Goal: Task Accomplishment & Management: Manage account settings

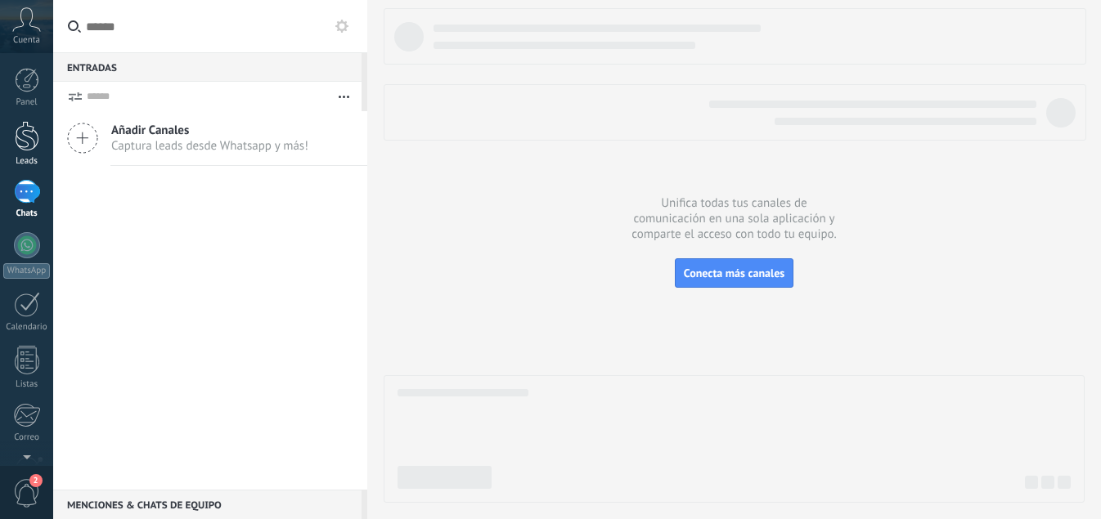
click at [29, 136] on div at bounding box center [27, 136] width 25 height 30
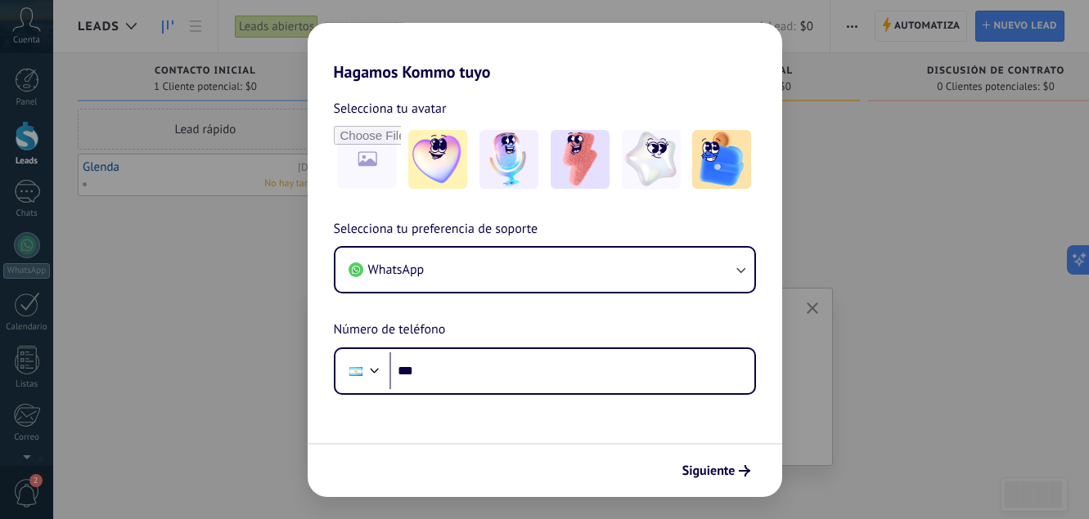
click at [854, 275] on div "Hagamos Kommo tuyo Selecciona tu avatar Selecciona tu preferencia de soporte Wh…" at bounding box center [544, 259] width 1089 height 519
click at [24, 198] on div "Hagamos Kommo tuyo Selecciona tu avatar Selecciona tu preferencia de soporte Wh…" at bounding box center [544, 259] width 1089 height 519
click at [918, 204] on div "Hagamos Kommo tuyo Selecciona tu avatar Selecciona tu preferencia de soporte Wh…" at bounding box center [544, 259] width 1089 height 519
click at [997, 171] on div "Hagamos Kommo tuyo Selecciona tu avatar Selecciona tu preferencia de soporte Wh…" at bounding box center [544, 259] width 1089 height 519
click at [932, 347] on div "Hagamos Kommo tuyo Selecciona tu avatar Selecciona tu preferencia de soporte Wh…" at bounding box center [544, 259] width 1089 height 519
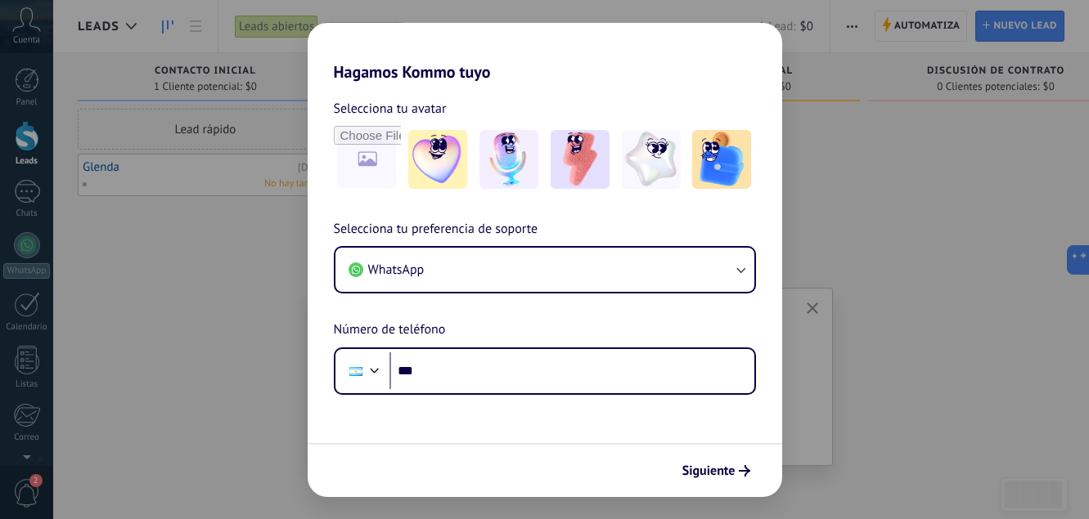
click at [753, 42] on h2 "Hagamos Kommo tuyo" at bounding box center [545, 52] width 474 height 59
click at [332, 48] on h2 "Hagamos Kommo tuyo" at bounding box center [545, 52] width 474 height 59
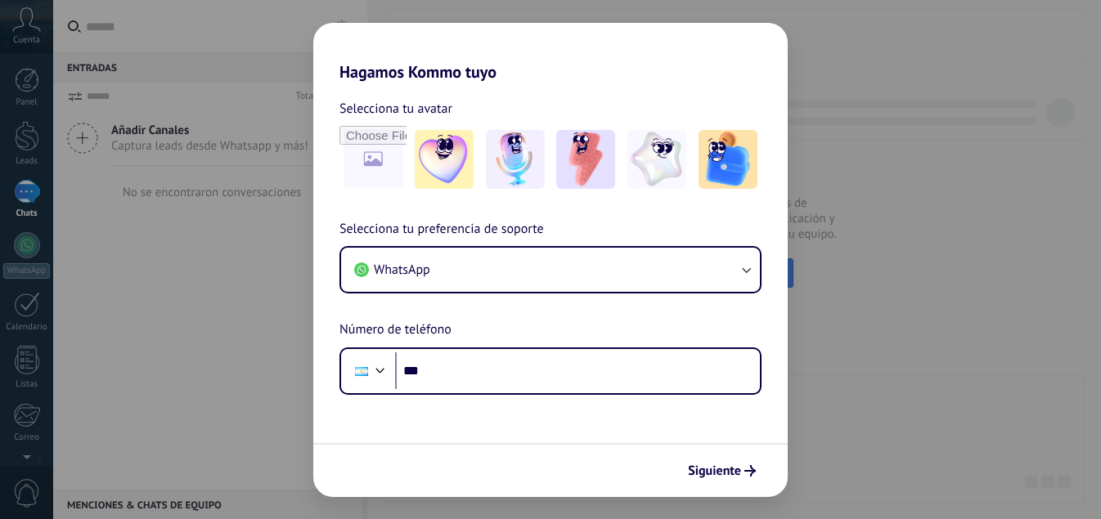
click at [336, 51] on h2 "Hagamos Kommo tuyo" at bounding box center [550, 52] width 474 height 59
click at [752, 58] on h2 "Hagamos Kommo tuyo" at bounding box center [550, 52] width 474 height 59
click at [409, 480] on div "Siguiente" at bounding box center [550, 470] width 474 height 54
click at [965, 230] on div "Hagamos Kommo tuyo Selecciona tu avatar Selecciona tu preferencia de soporte Wh…" at bounding box center [550, 259] width 1101 height 519
click at [725, 474] on span "Siguiente" at bounding box center [714, 470] width 53 height 11
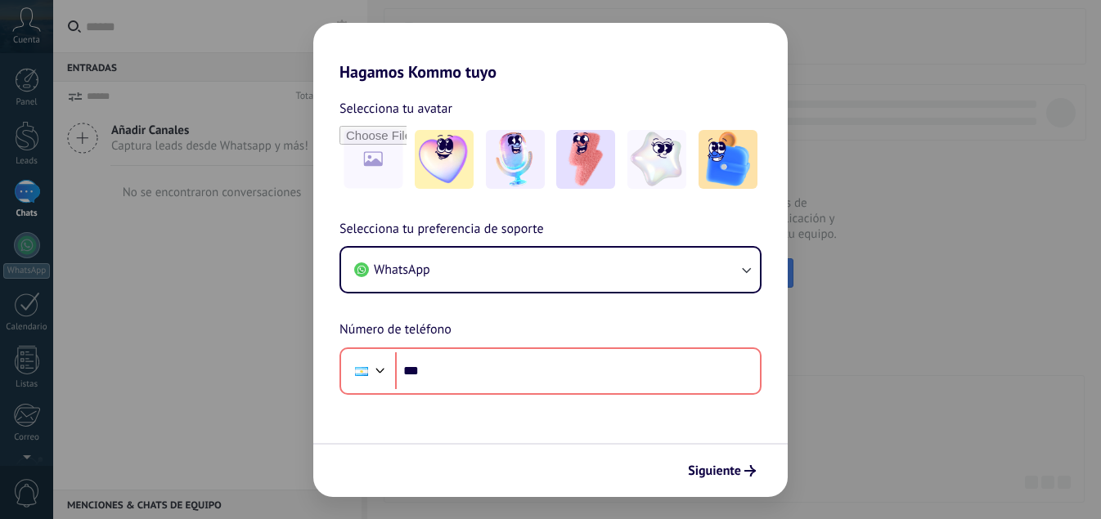
click at [863, 388] on div "Hagamos Kommo tuyo Selecciona tu avatar Selecciona tu preferencia de soporte Wh…" at bounding box center [550, 259] width 1101 height 519
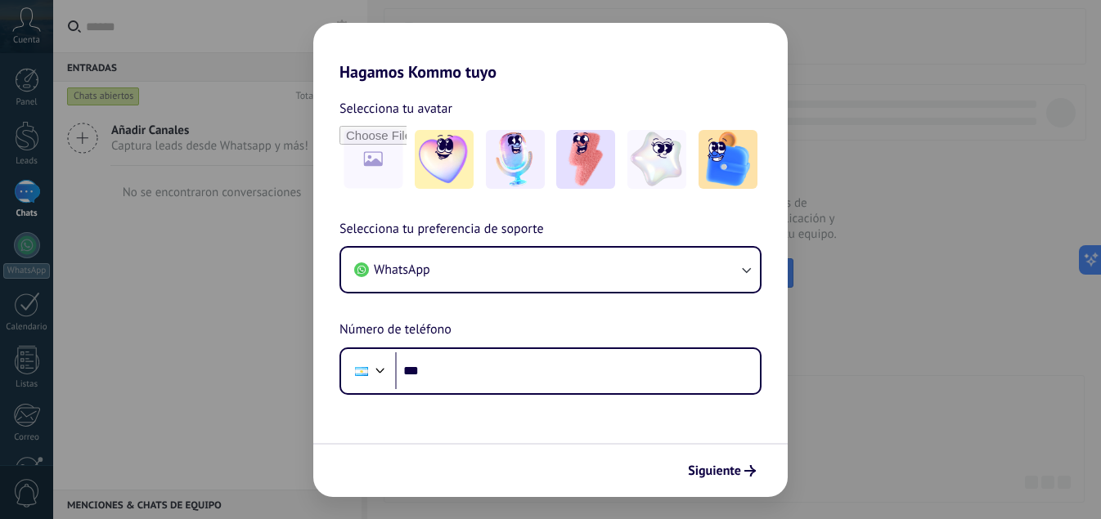
click at [29, 418] on div "Hagamos Kommo tuyo Selecciona tu avatar Selecciona tu preferencia de soporte Wh…" at bounding box center [550, 259] width 1101 height 519
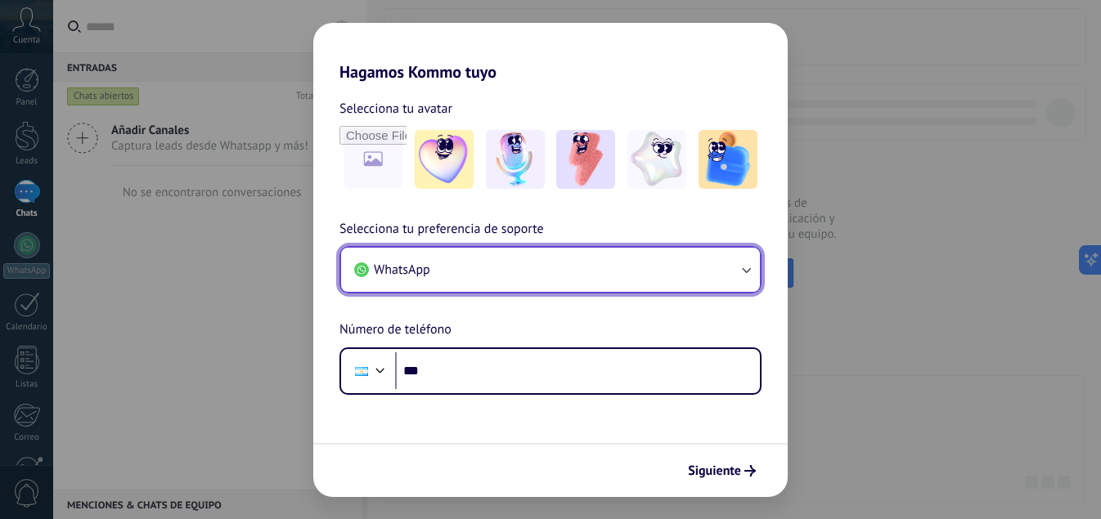
click at [739, 275] on icon "button" at bounding box center [746, 270] width 16 height 16
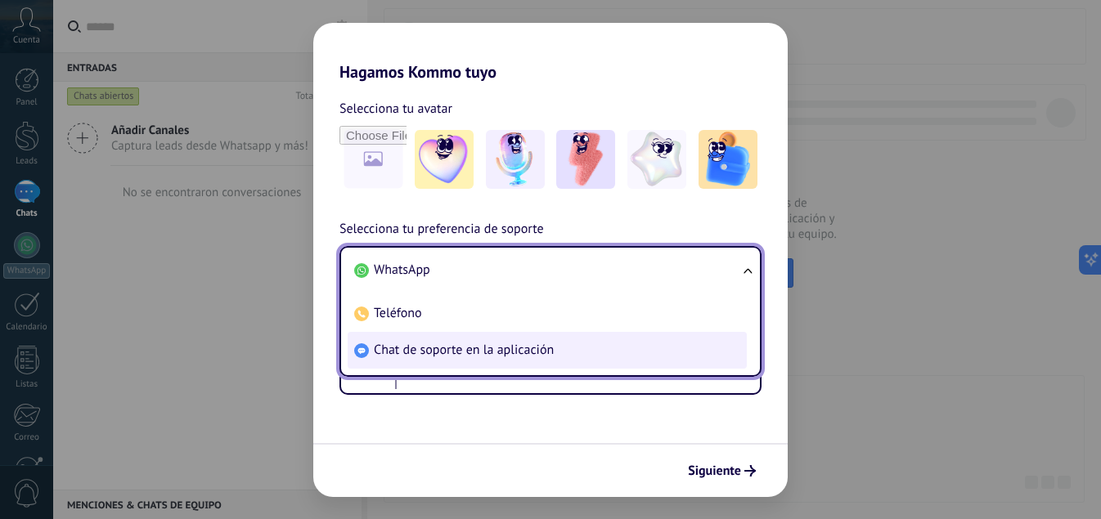
click at [644, 349] on li "Chat de soporte en la aplicación" at bounding box center [547, 350] width 399 height 37
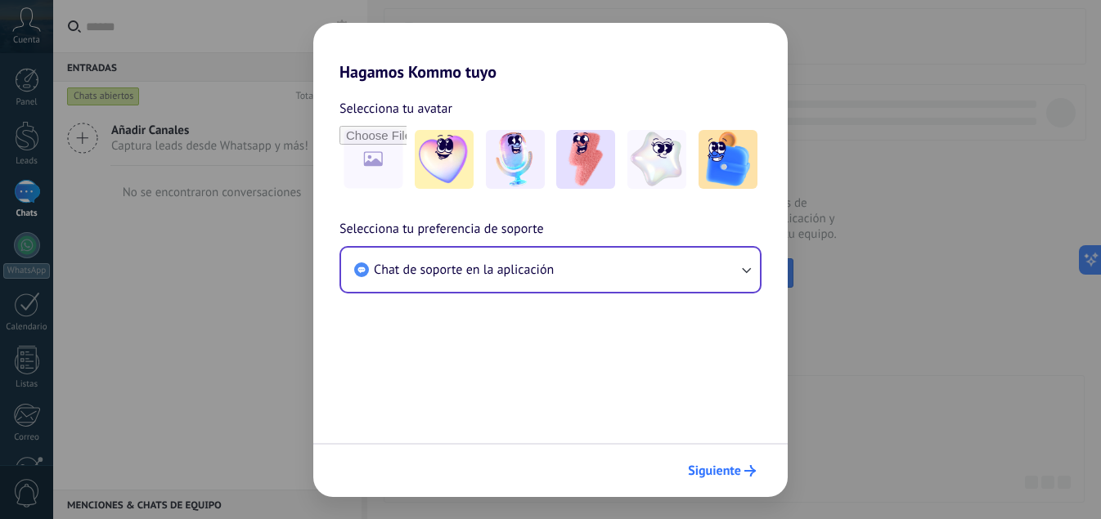
click at [748, 478] on button "Siguiente" at bounding box center [721, 471] width 83 height 28
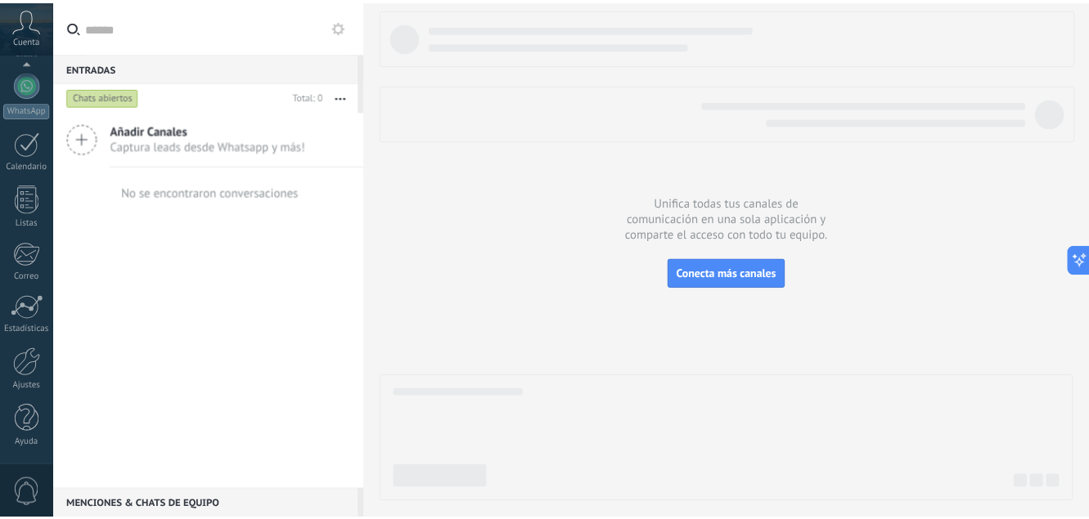
scroll to position [161, 0]
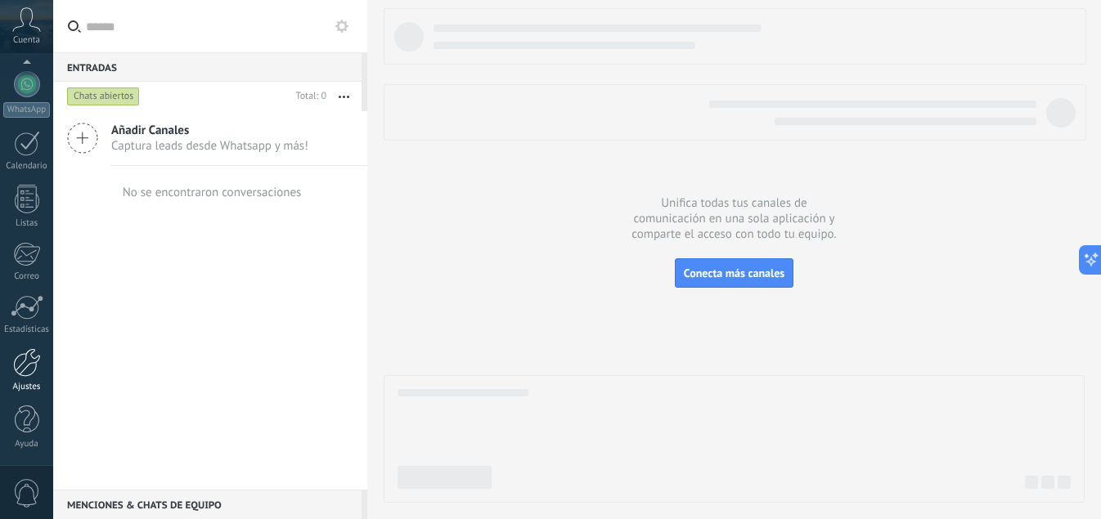
click at [21, 368] on div at bounding box center [27, 362] width 28 height 29
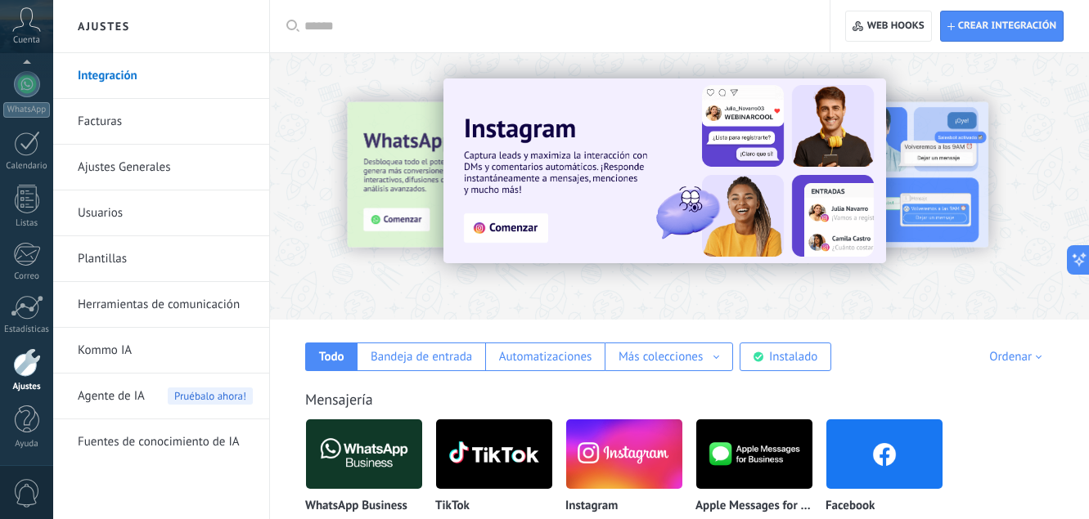
click at [164, 303] on link "Herramientas de comunicación" at bounding box center [165, 305] width 175 height 46
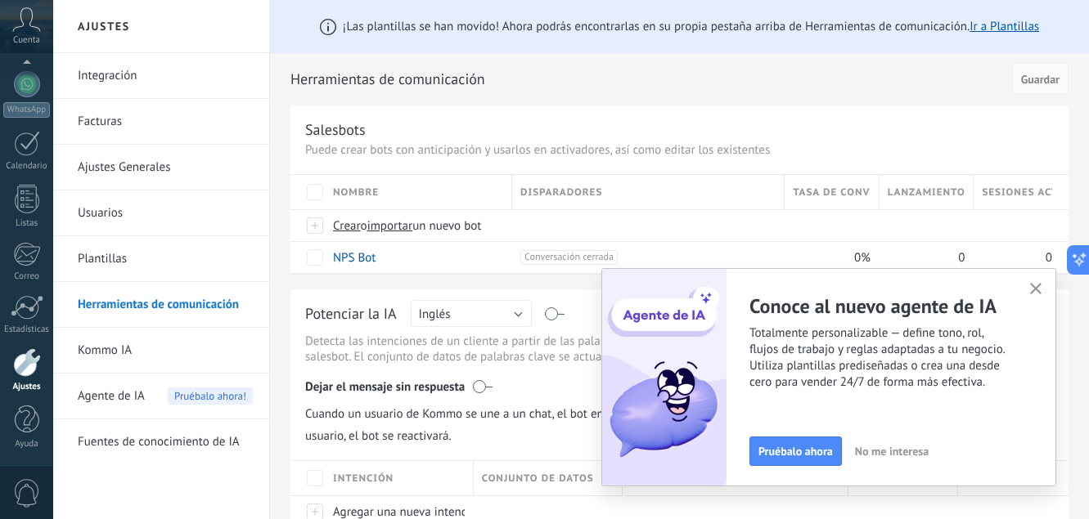
click at [1035, 290] on use "button" at bounding box center [1036, 289] width 12 height 12
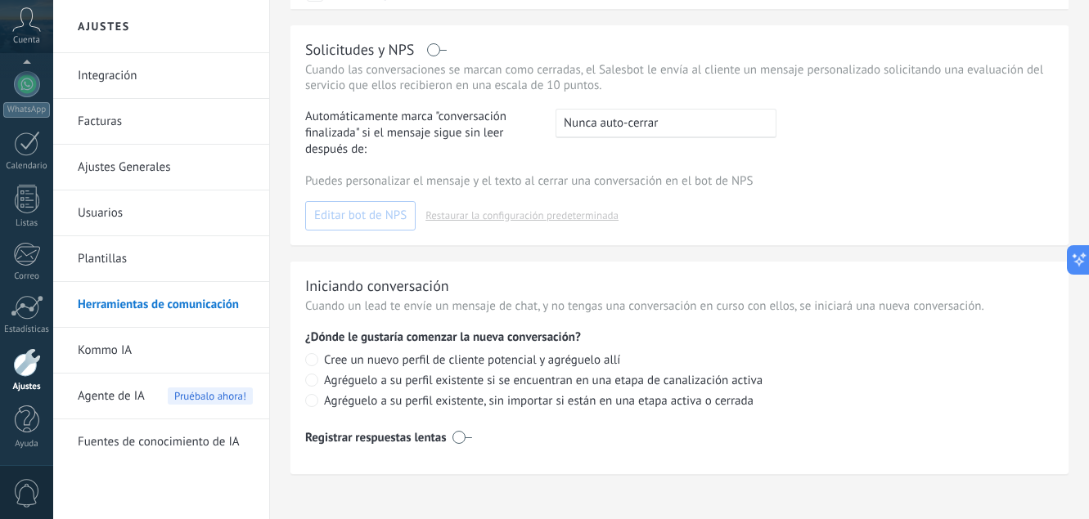
scroll to position [559, 0]
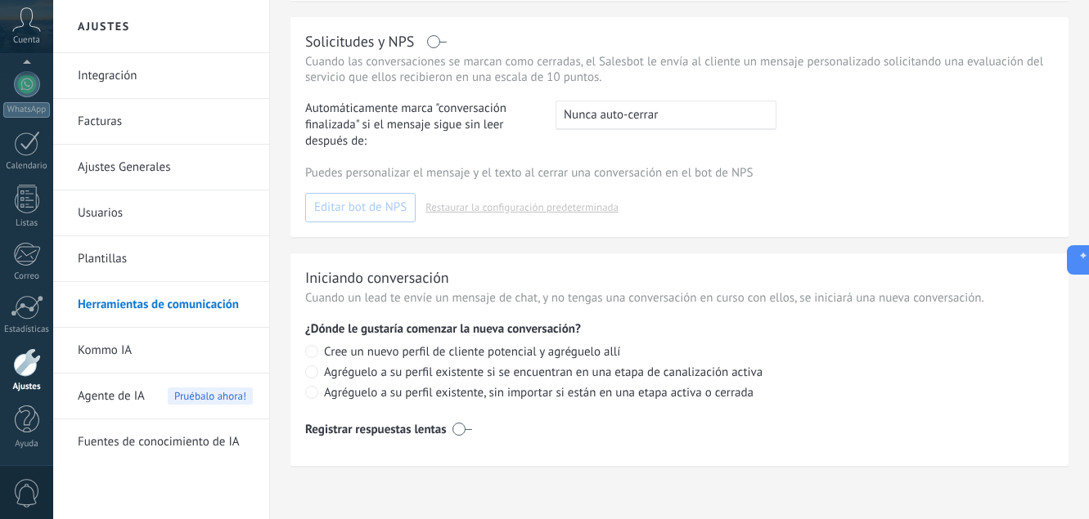
click at [104, 266] on link "Plantillas" at bounding box center [165, 259] width 175 height 46
